Goal: Information Seeking & Learning: Get advice/opinions

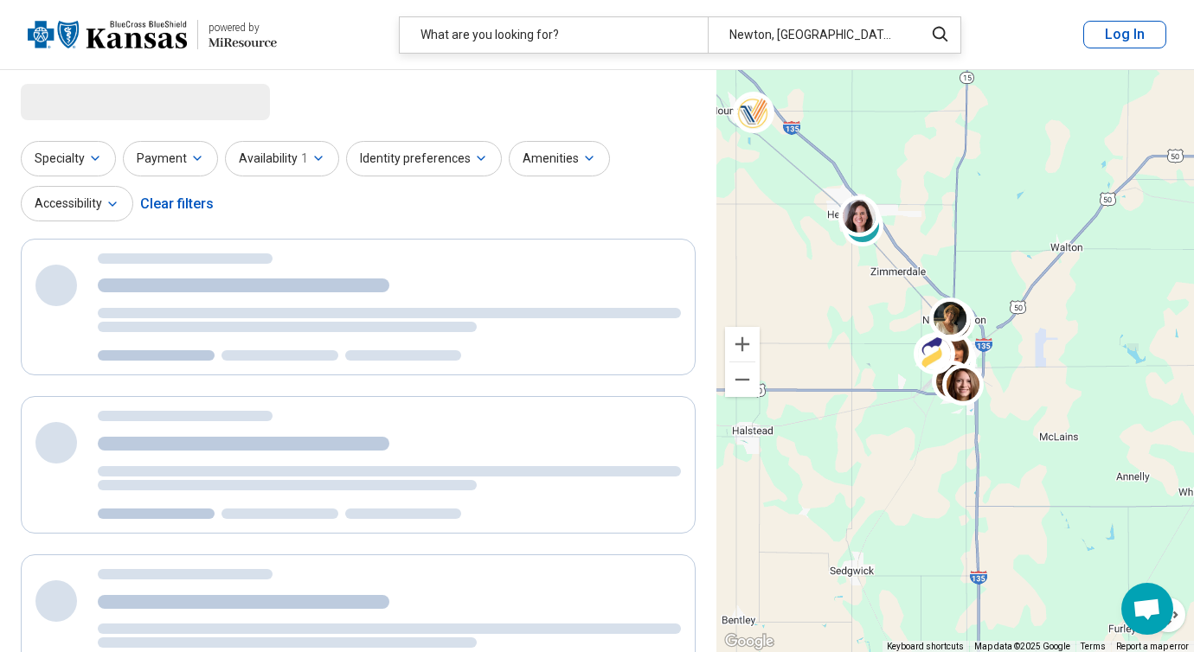
select select "***"
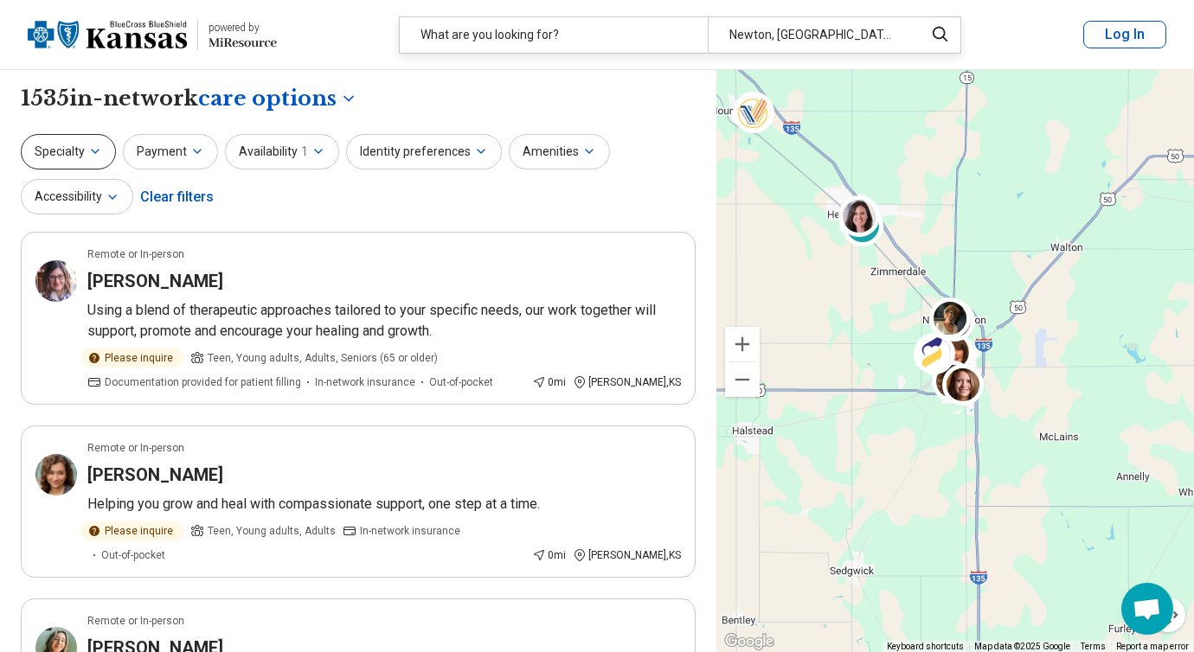
click at [98, 156] on icon "button" at bounding box center [95, 151] width 14 height 14
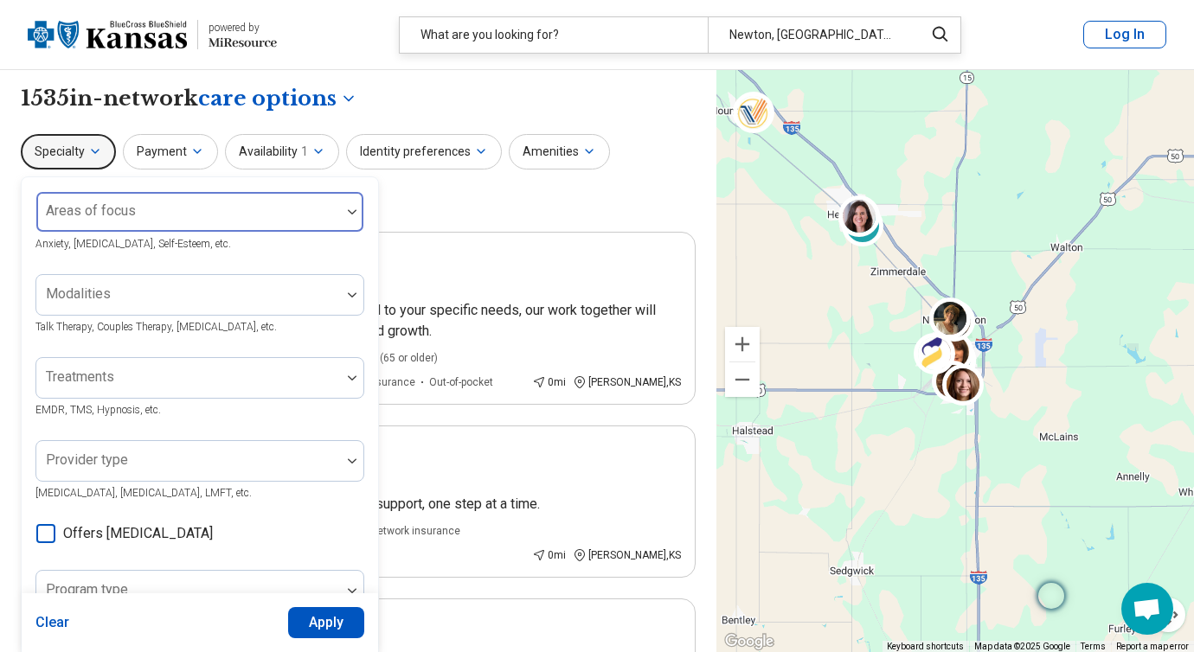
click at [141, 209] on div at bounding box center [188, 219] width 291 height 24
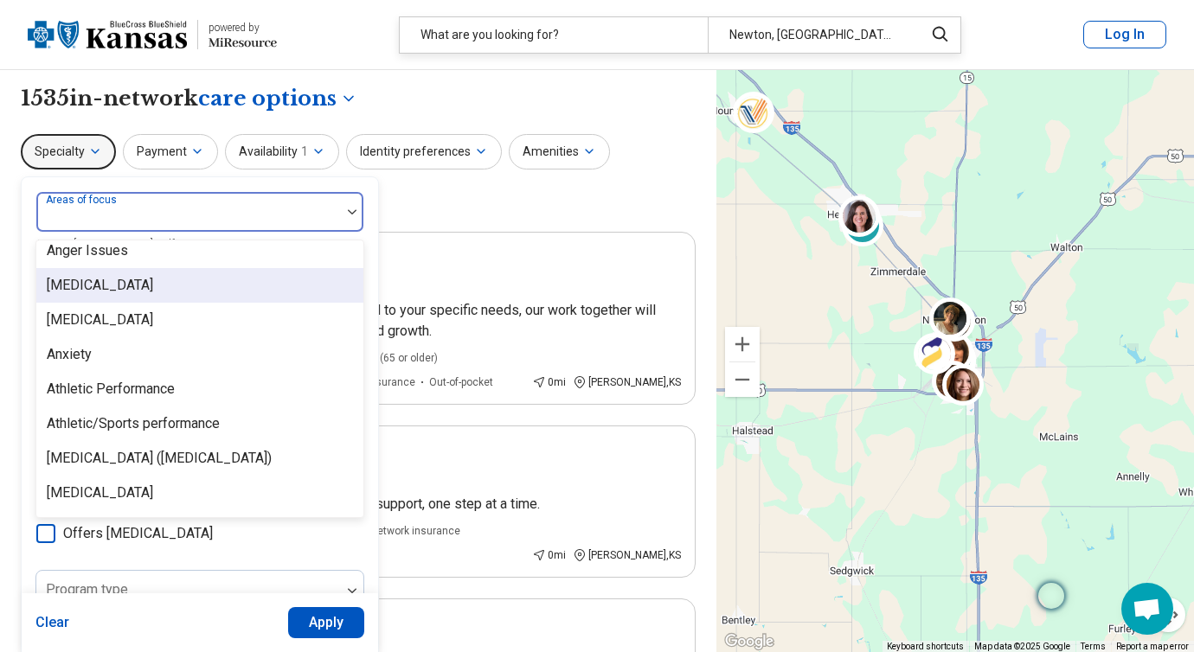
scroll to position [195, 0]
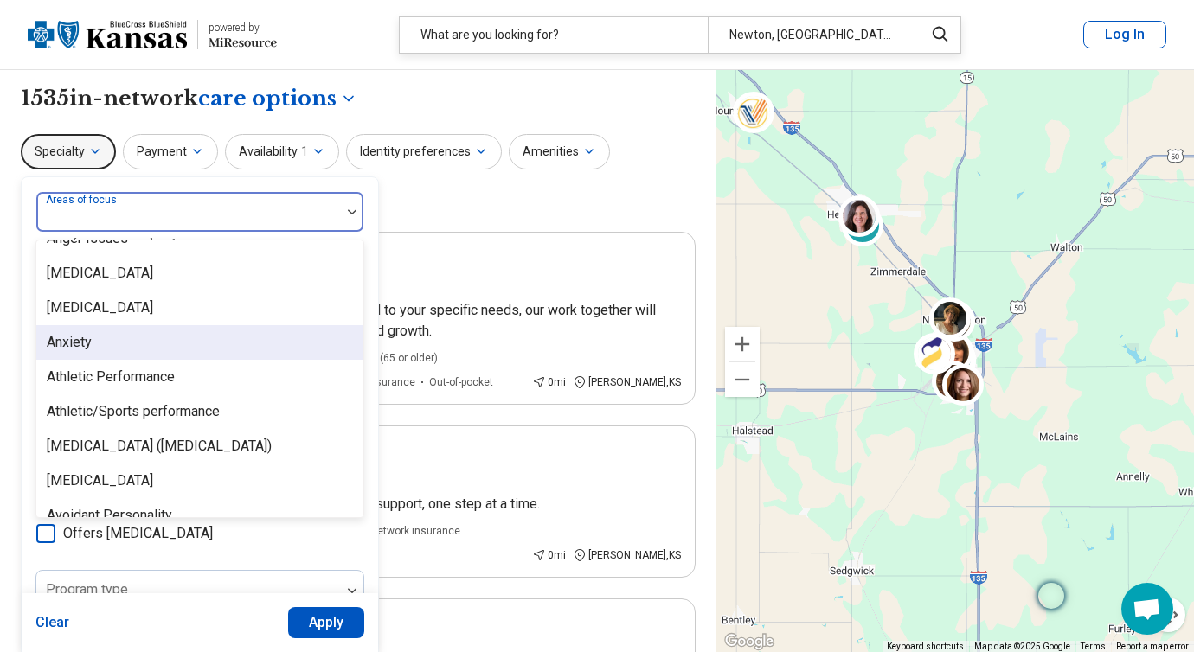
click at [211, 339] on div "Anxiety" at bounding box center [199, 342] width 327 height 35
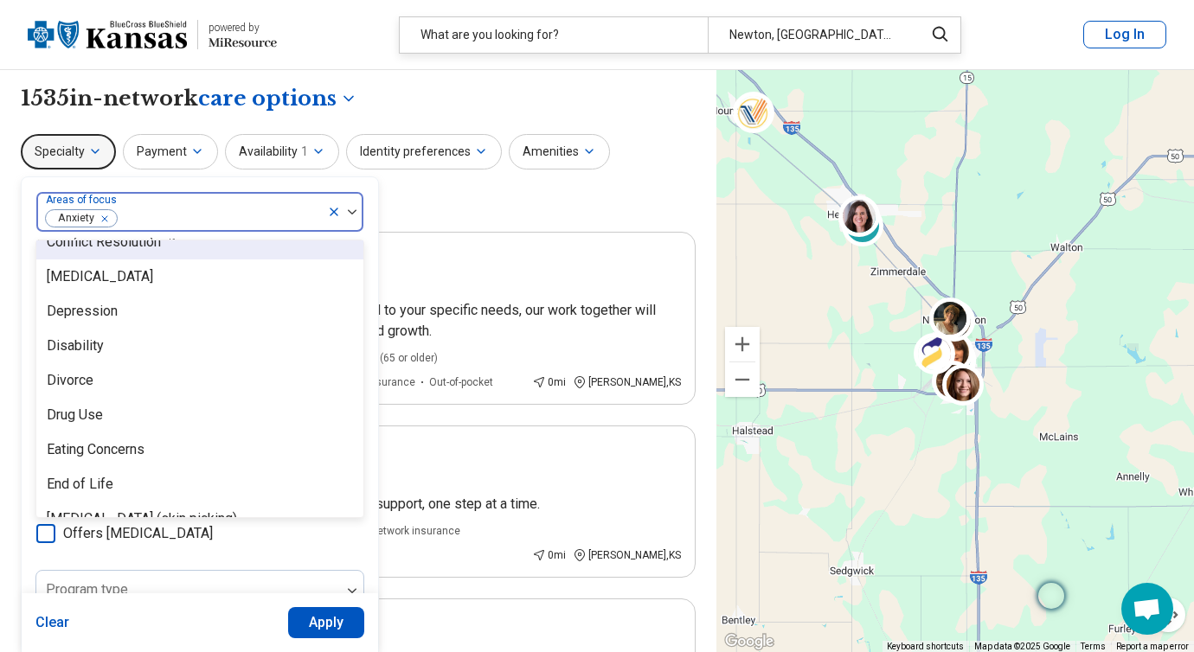
scroll to position [964, 0]
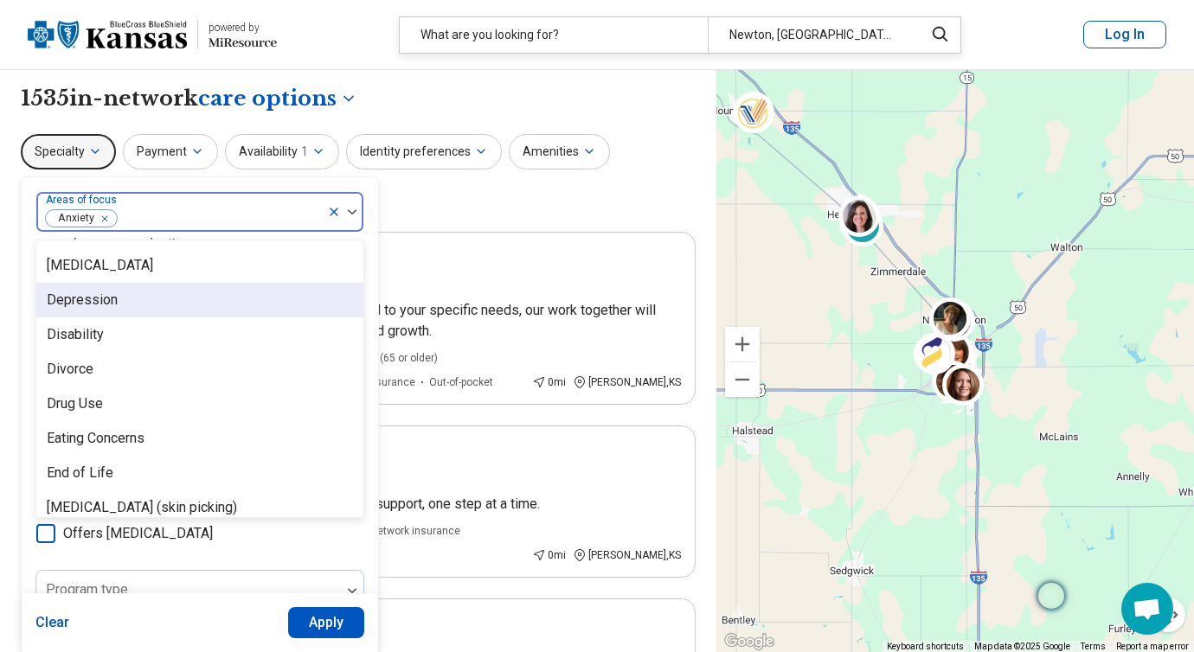
click at [220, 312] on div "Depression" at bounding box center [199, 300] width 327 height 35
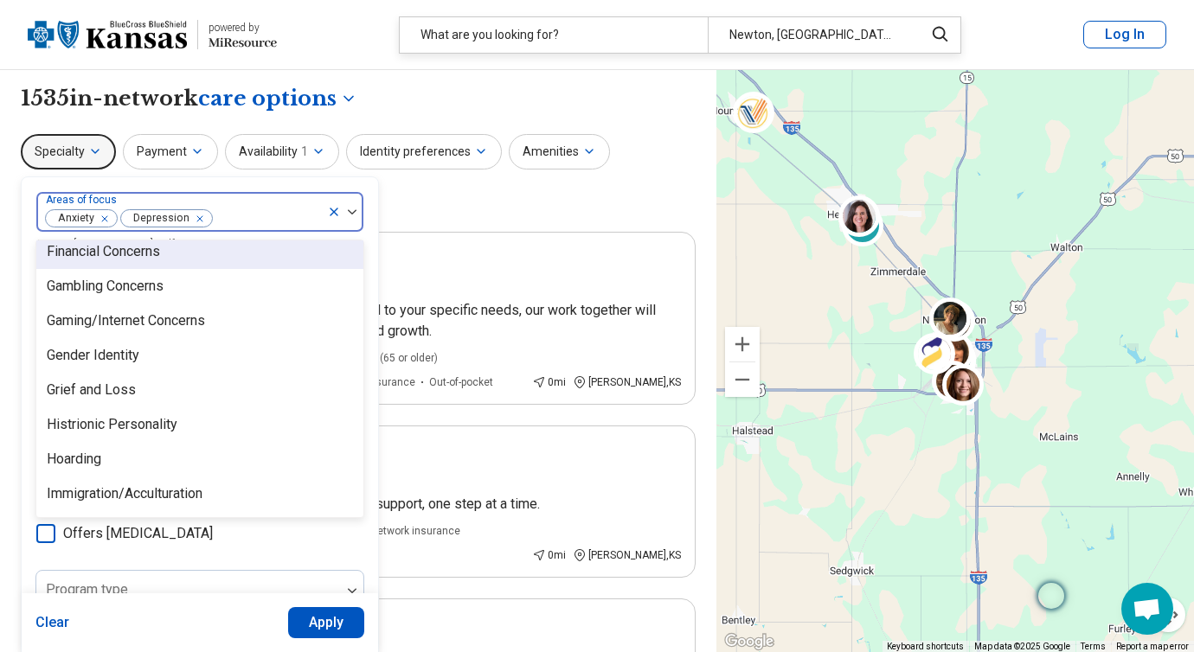
scroll to position [1268, 0]
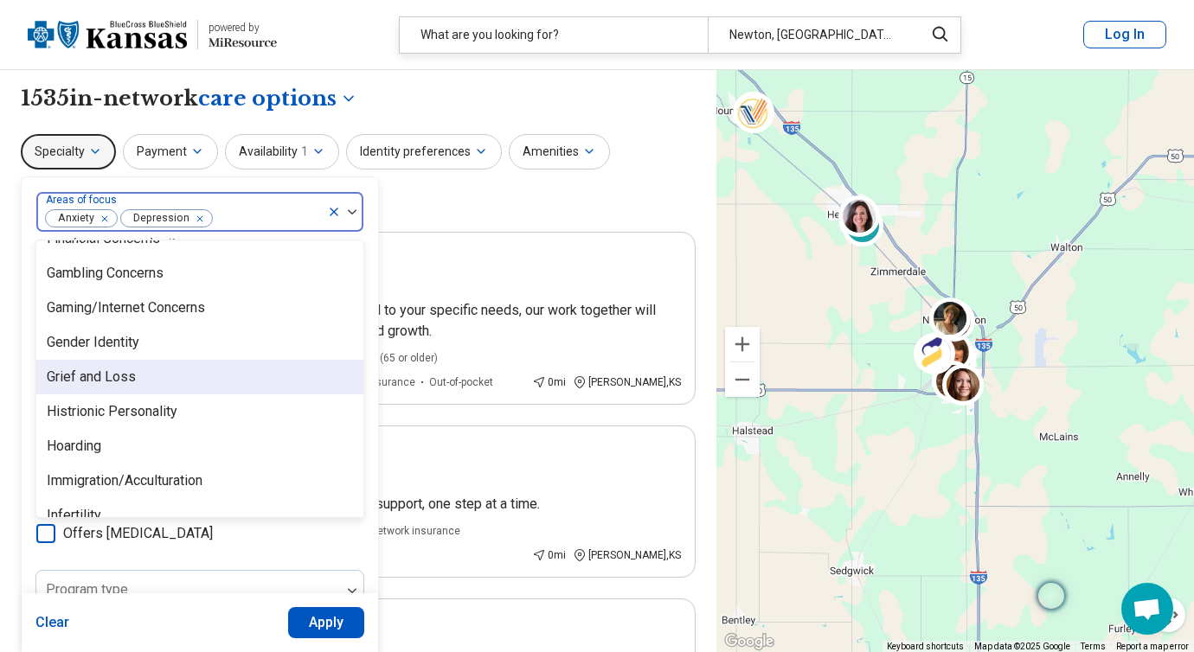
click at [206, 381] on div "Grief and Loss" at bounding box center [199, 377] width 327 height 35
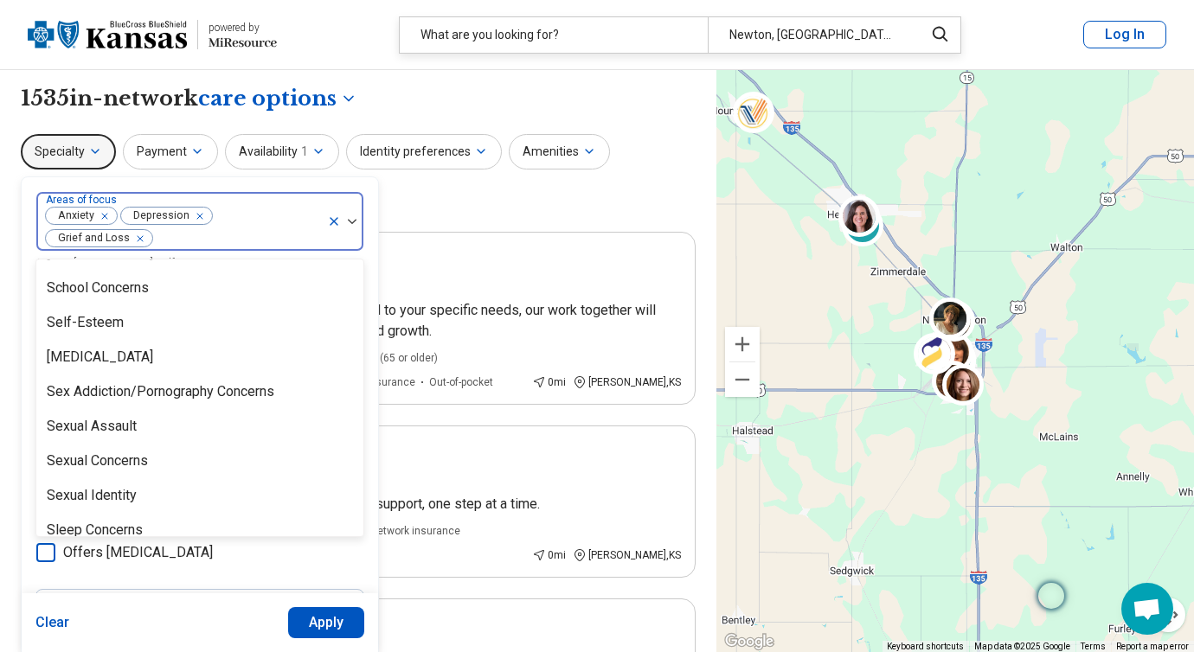
scroll to position [2864, 0]
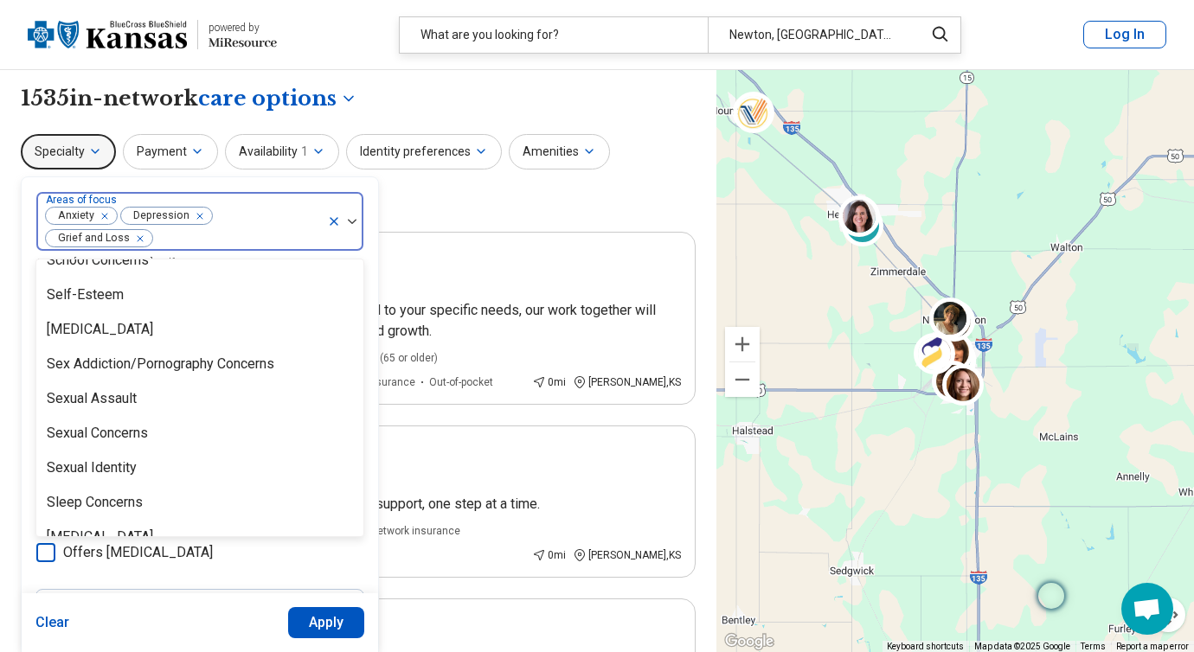
click at [459, 212] on div "Specialty option Grief and Loss, selected. Abuse, 1 of 97. 97 results available…" at bounding box center [358, 176] width 675 height 84
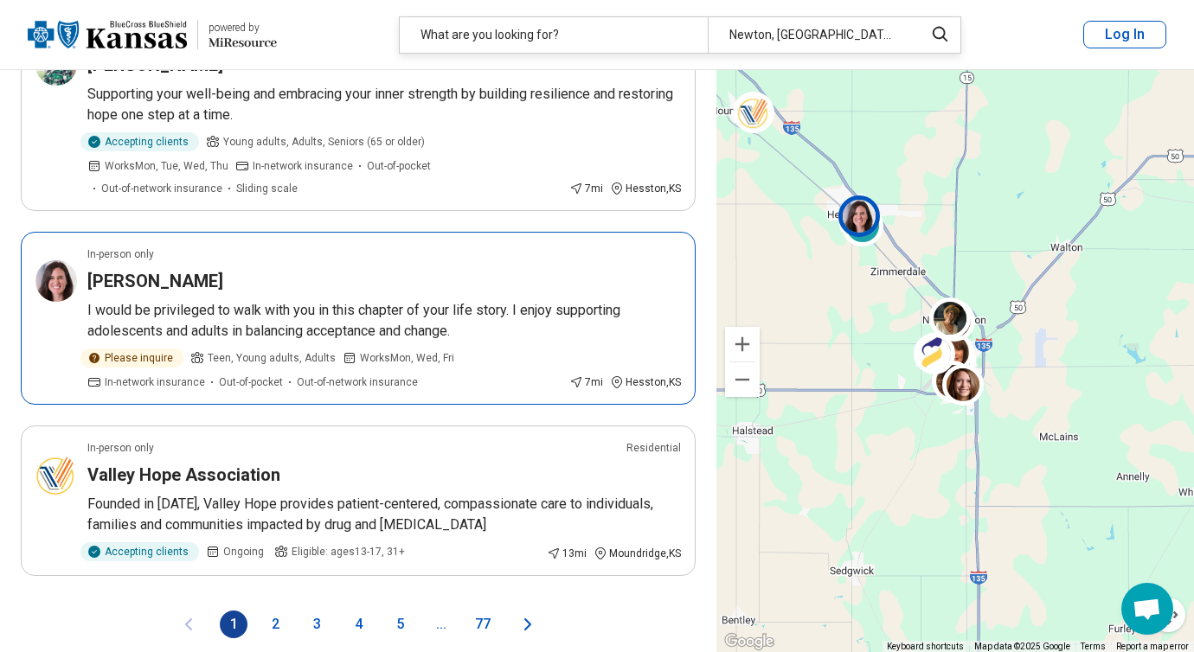
scroll to position [3490, 0]
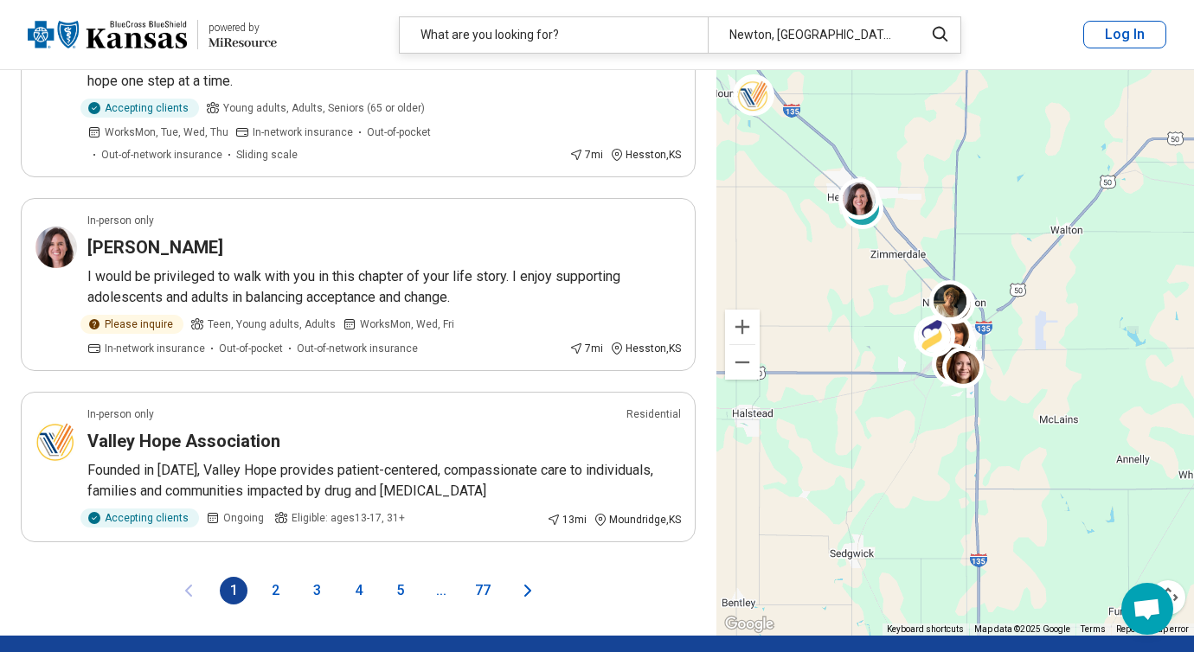
click at [288, 577] on button "2" at bounding box center [275, 591] width 28 height 28
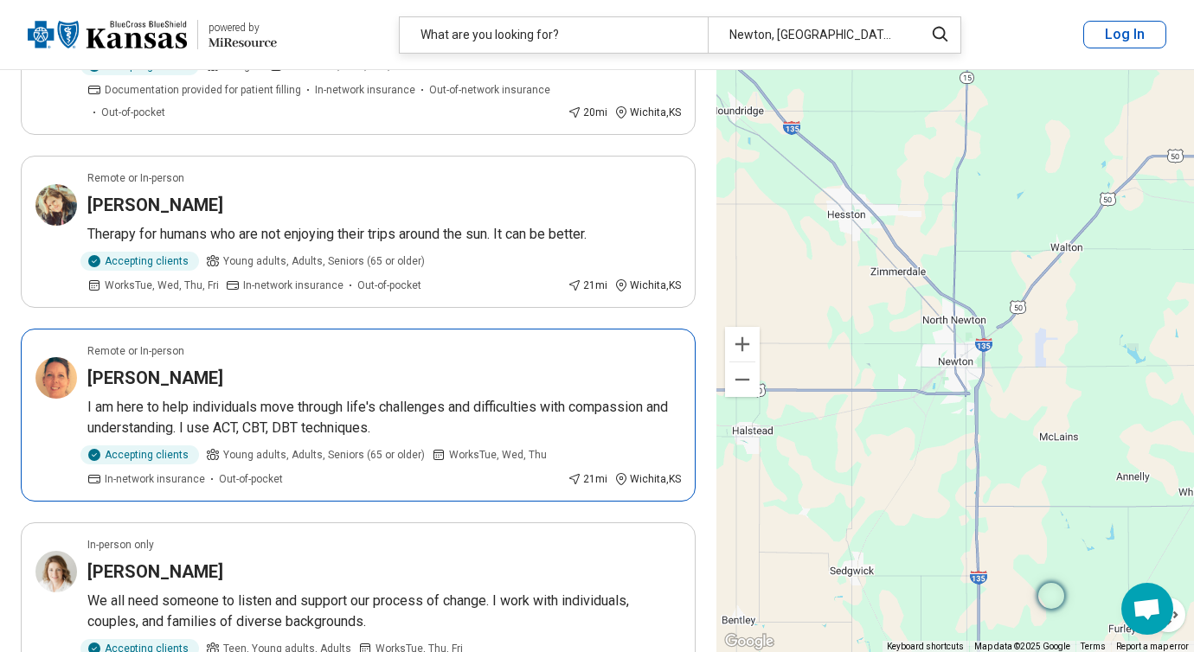
scroll to position [1242, 0]
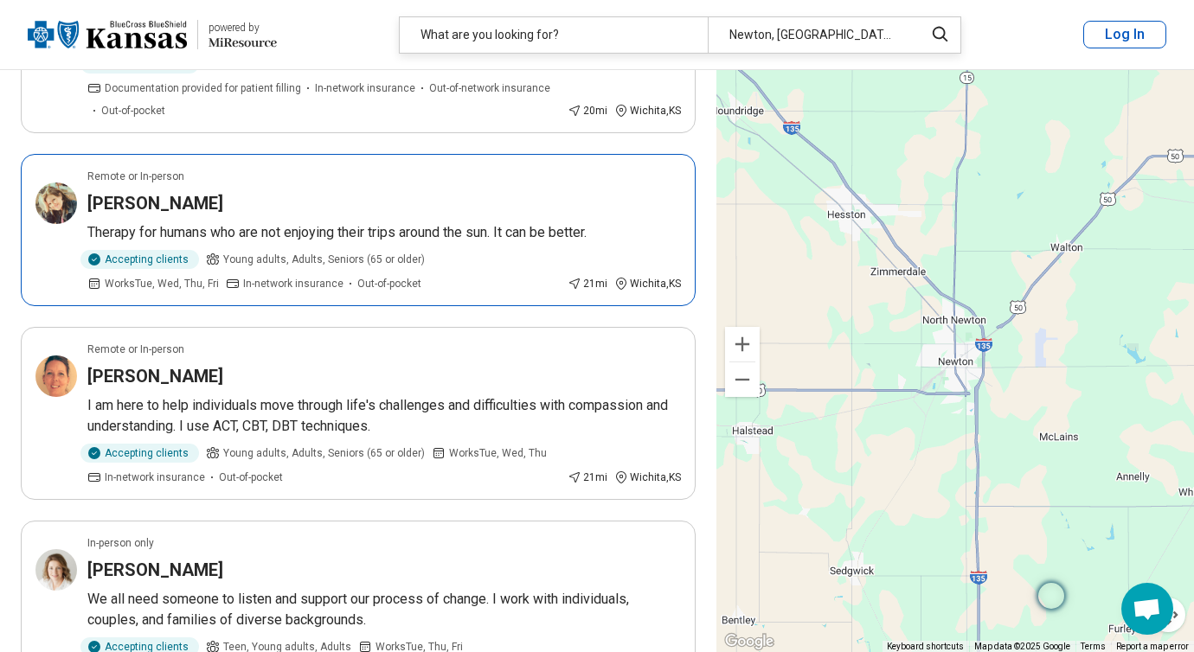
click at [389, 246] on article "Remote or In-person Echo Wentz Therapy for humans who are not enjoying their tr…" at bounding box center [358, 230] width 675 height 152
